Goal: Task Accomplishment & Management: Use online tool/utility

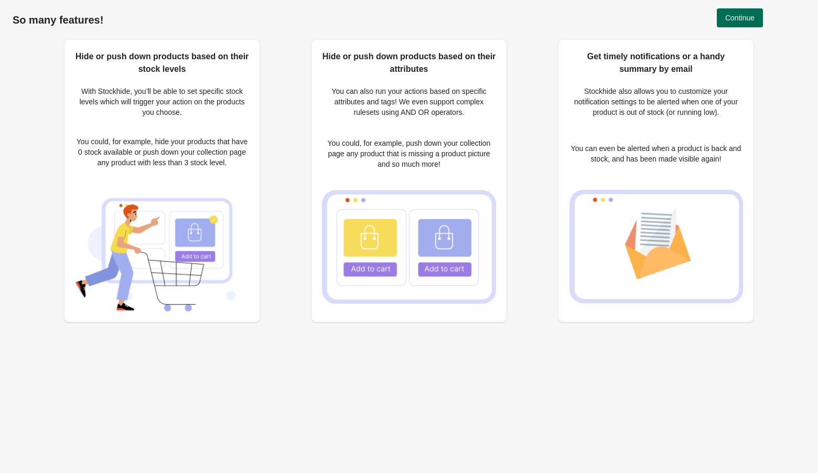
click at [736, 16] on span "Continue" at bounding box center [739, 18] width 29 height 8
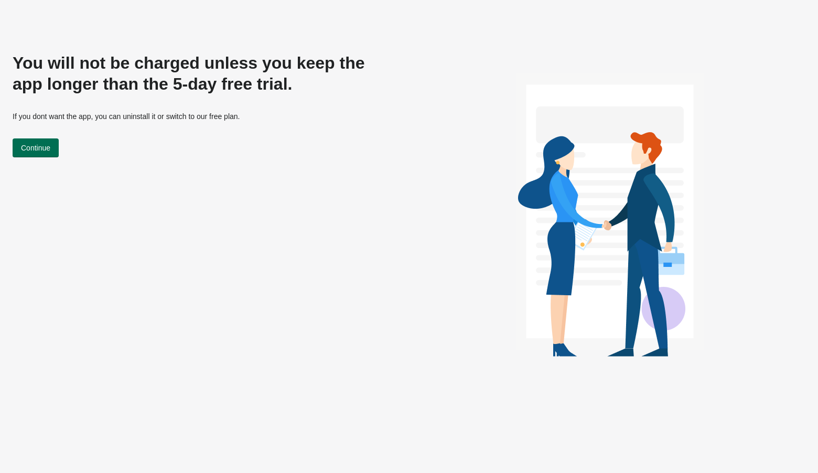
click at [41, 140] on button "Continue" at bounding box center [36, 147] width 46 height 19
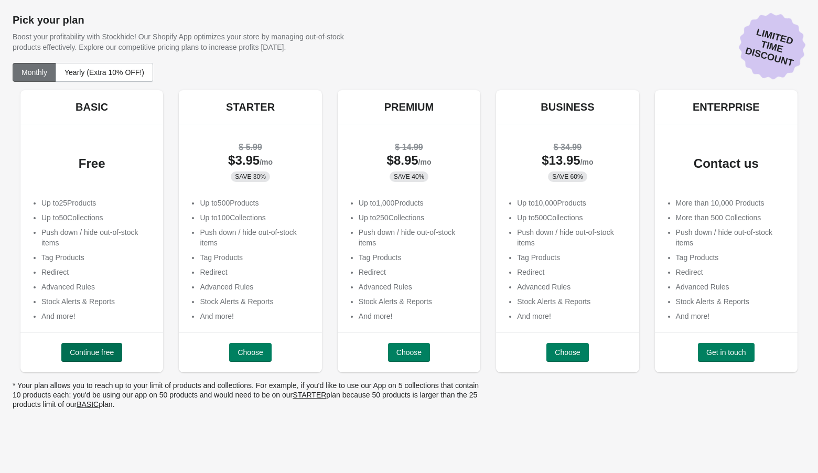
click at [106, 357] on button "Continue free" at bounding box center [91, 352] width 61 height 19
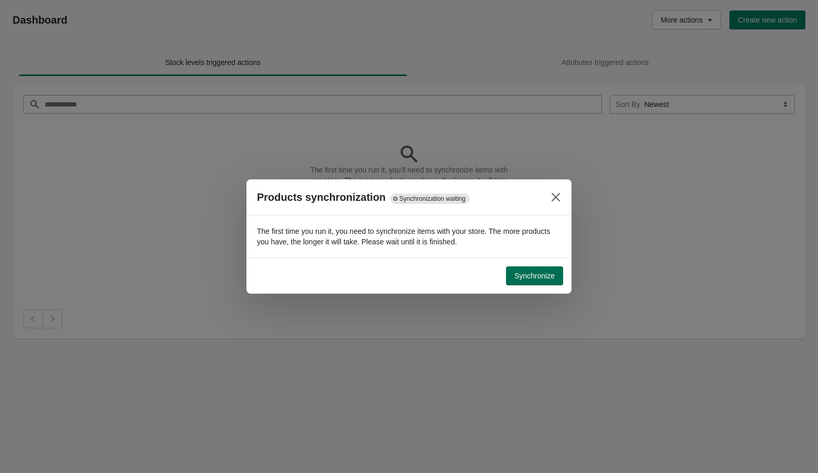
click at [528, 277] on span "Synchronize" at bounding box center [534, 276] width 40 height 8
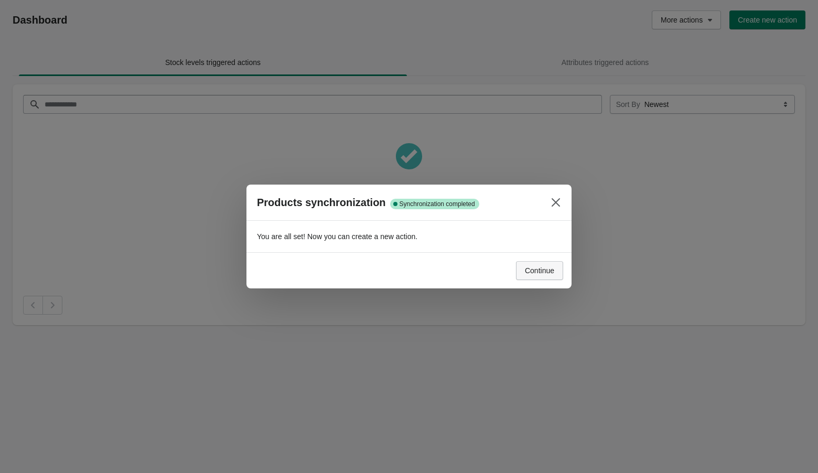
click at [540, 268] on span "Continue" at bounding box center [539, 270] width 29 height 8
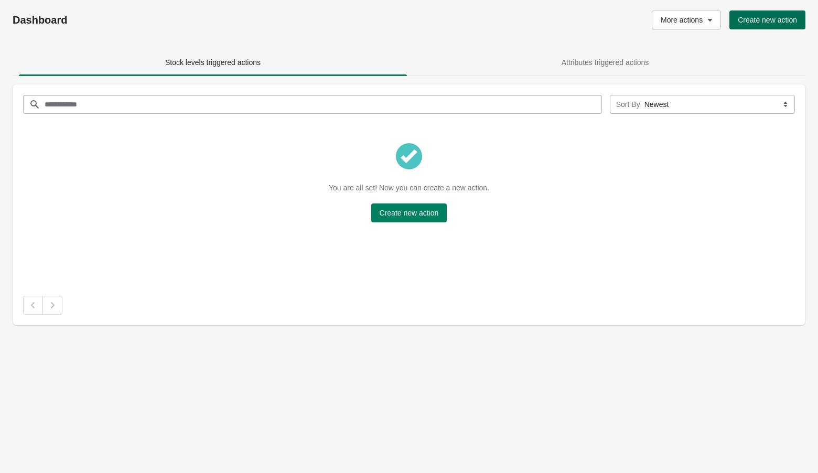
click at [754, 24] on button "Create new action" at bounding box center [767, 19] width 76 height 19
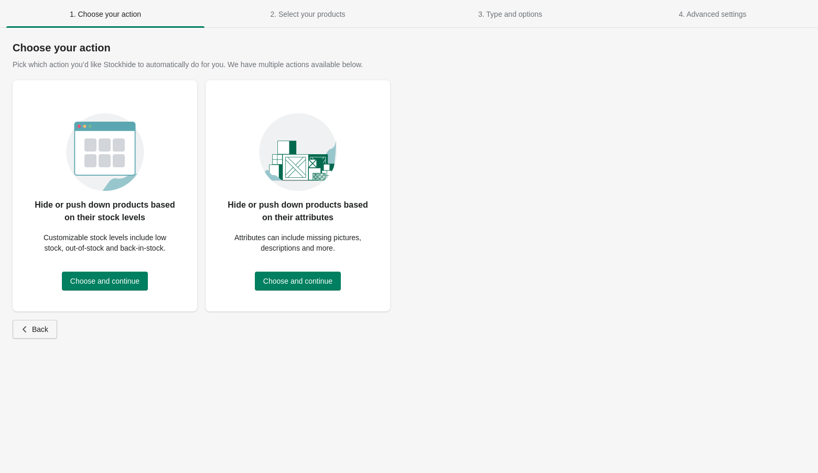
click at [44, 335] on button "Back" at bounding box center [35, 329] width 45 height 19
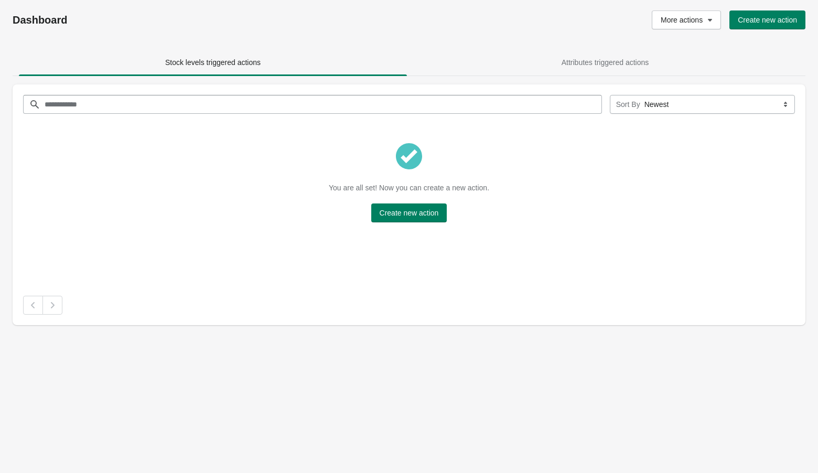
click at [426, 215] on span "Create new action" at bounding box center [409, 213] width 59 height 8
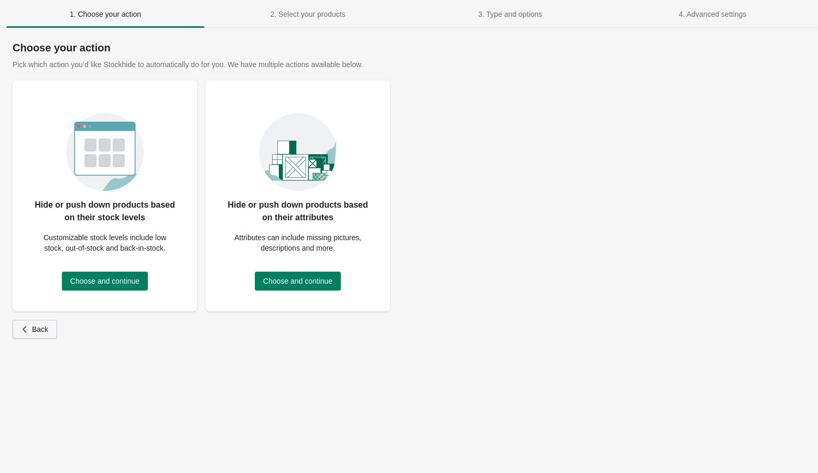
click at [44, 328] on span "Back" at bounding box center [40, 329] width 16 height 8
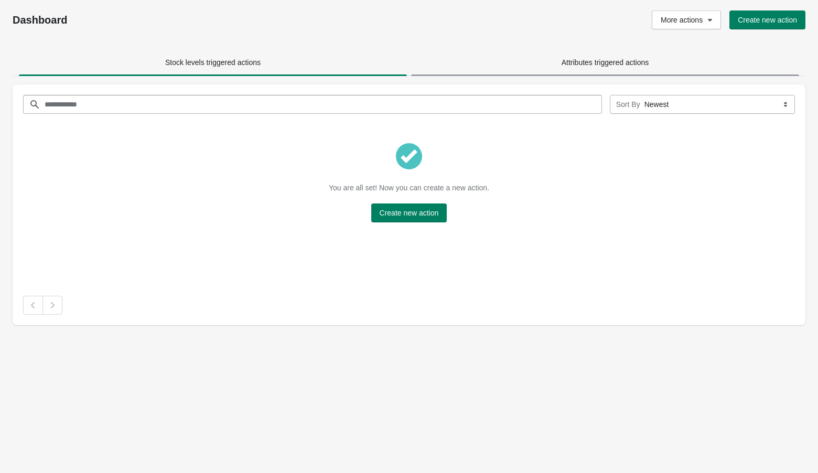
click at [607, 53] on span "Attributes triggered actions" at bounding box center [605, 62] width 388 height 19
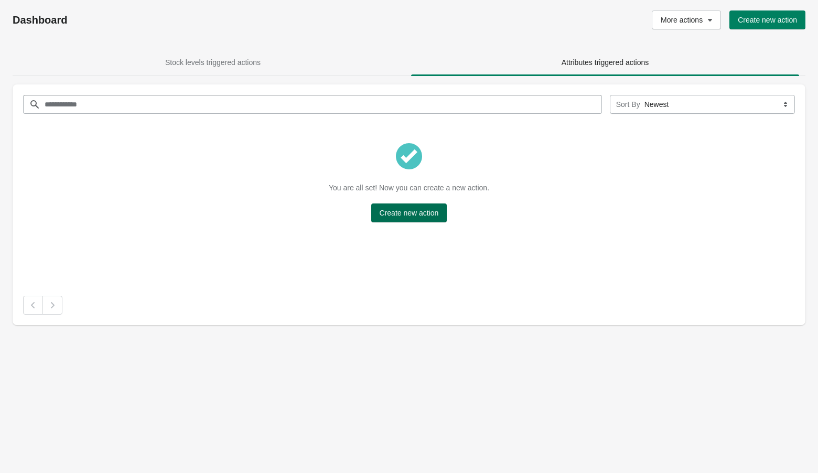
click at [404, 217] on button "Create new action" at bounding box center [409, 212] width 76 height 19
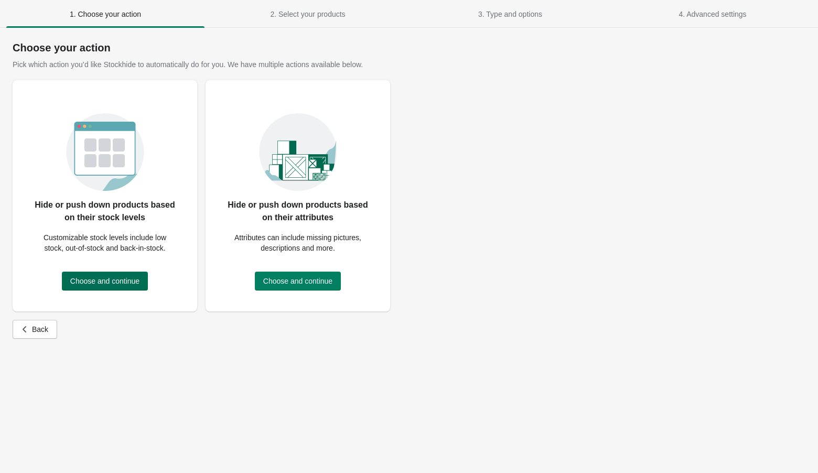
click at [126, 272] on button "Choose and continue" at bounding box center [105, 281] width 86 height 19
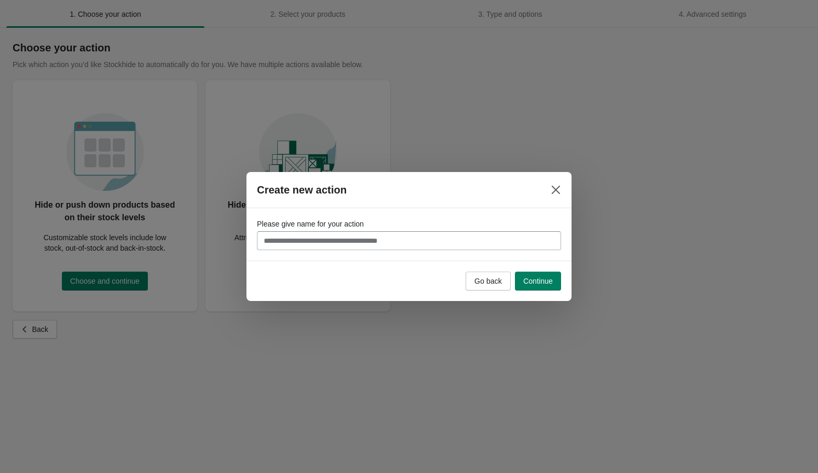
click at [502, 235] on input "Please give name for your action" at bounding box center [409, 240] width 304 height 19
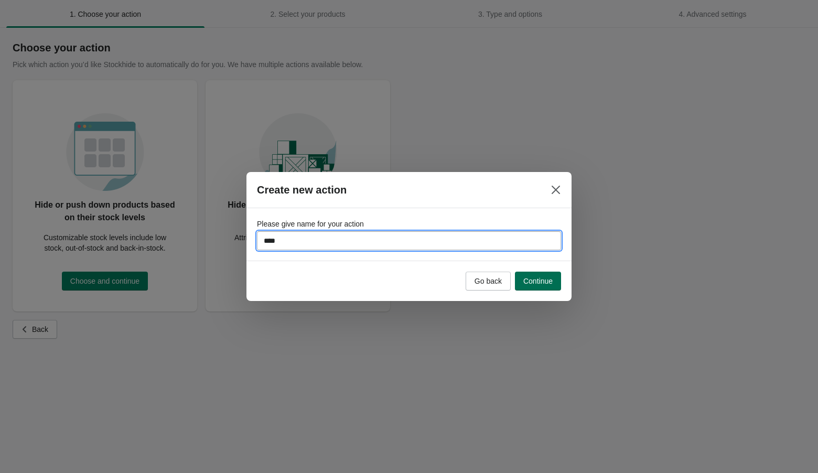
type input "*****"
click at [536, 277] on span "Continue" at bounding box center [537, 281] width 29 height 8
